Goal: Navigation & Orientation: Find specific page/section

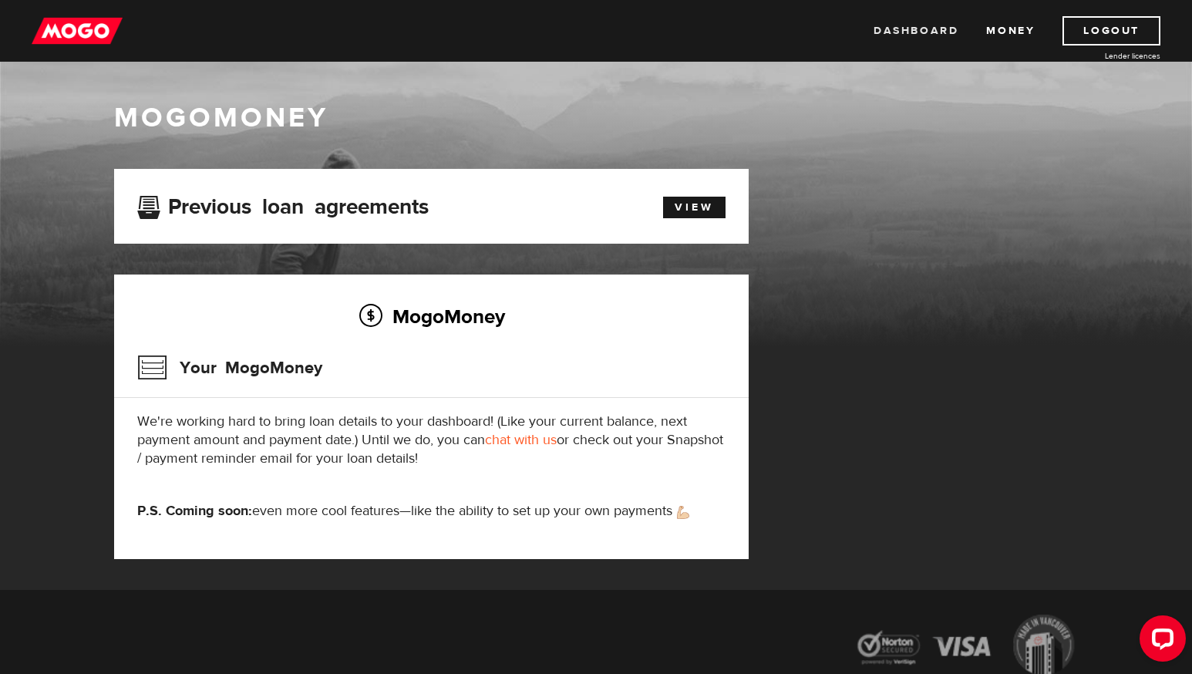
click at [934, 31] on link "Dashboard" at bounding box center [916, 30] width 85 height 29
click at [933, 25] on link "Dashboard" at bounding box center [916, 30] width 85 height 29
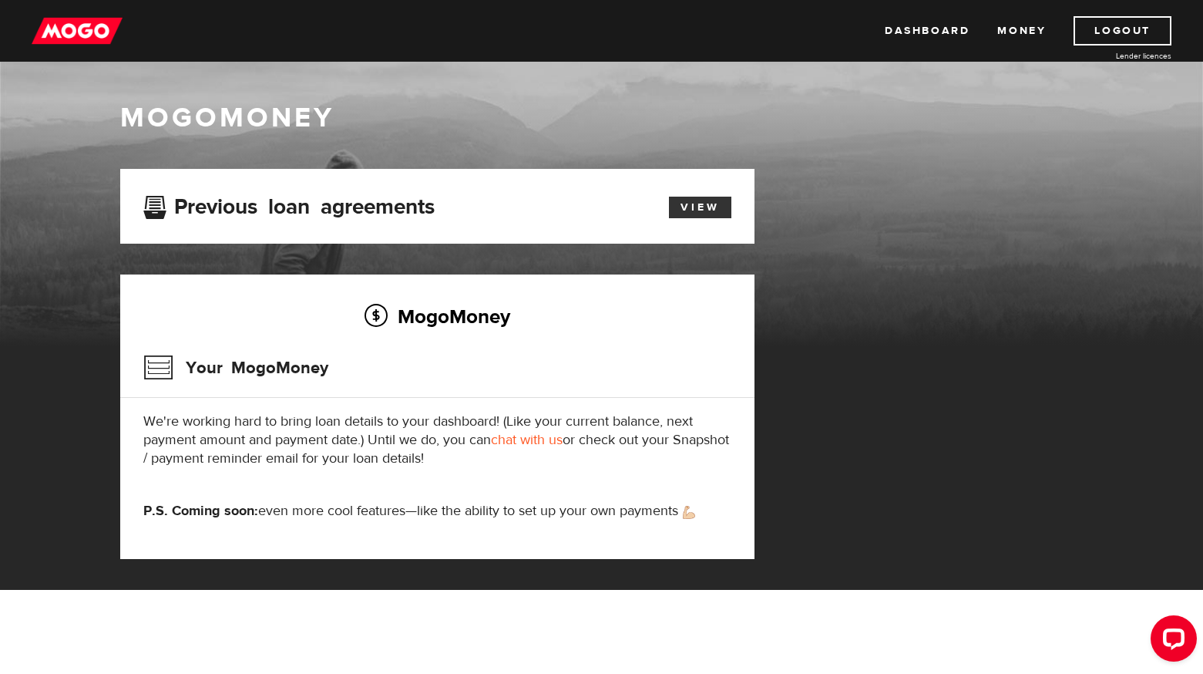
click at [701, 211] on link "View" at bounding box center [700, 208] width 62 height 22
